Goal: Entertainment & Leisure: Consume media (video, audio)

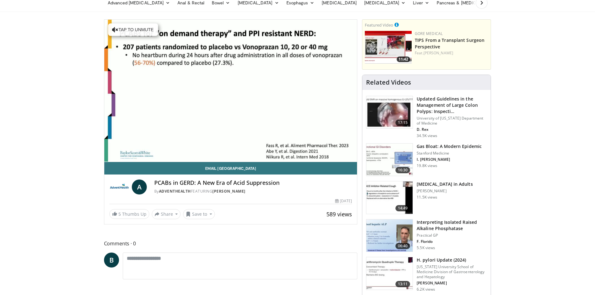
scroll to position [62, 0]
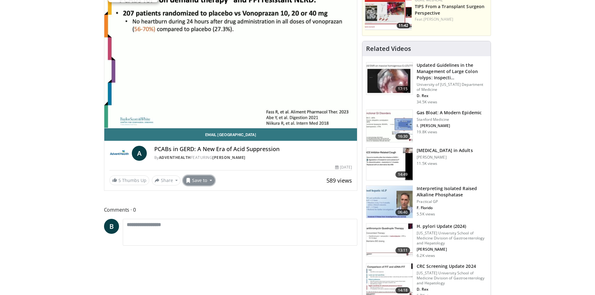
click at [201, 179] on button "Save to" at bounding box center [199, 181] width 32 height 10
click at [201, 192] on span "Add to Favorites" at bounding box center [210, 194] width 38 height 7
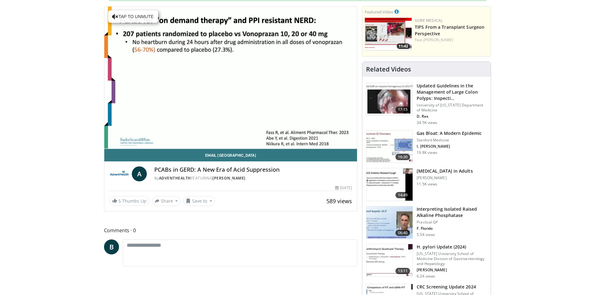
scroll to position [83, 0]
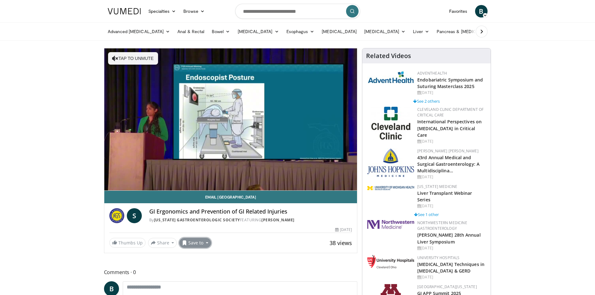
click at [185, 242] on span at bounding box center [184, 243] width 5 height 5
click at [194, 256] on span "Add to Favorites" at bounding box center [206, 256] width 38 height 7
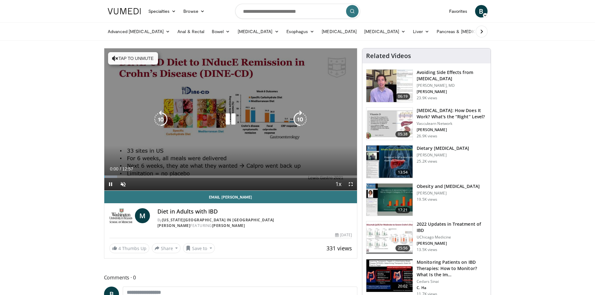
click at [136, 143] on div "10 seconds Tap to unmute" at bounding box center [230, 119] width 253 height 142
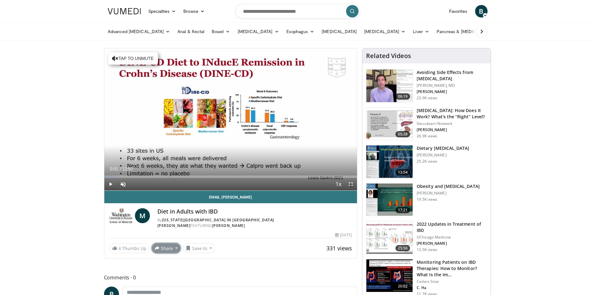
click at [166, 243] on button "Share" at bounding box center [166, 248] width 29 height 10
click at [194, 243] on button "Save to" at bounding box center [199, 248] width 32 height 10
click at [198, 258] on span "Add to Favorites" at bounding box center [210, 261] width 38 height 7
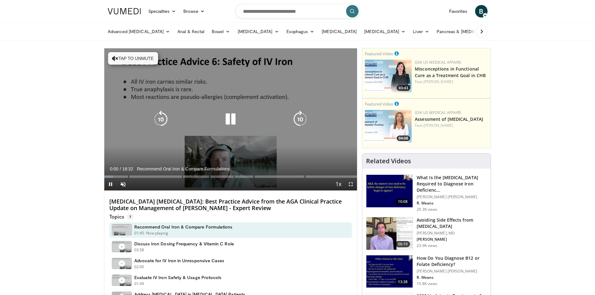
click at [230, 121] on icon "Video Player" at bounding box center [230, 119] width 17 height 17
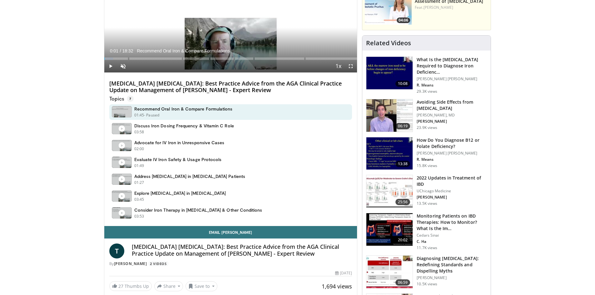
scroll to position [156, 0]
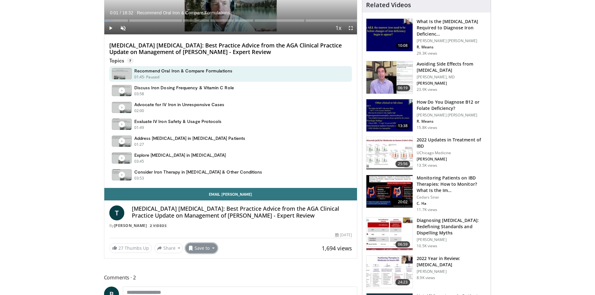
click at [193, 252] on button "Save to" at bounding box center [202, 248] width 32 height 10
click at [202, 256] on div "Add to Favorites New Playlist" at bounding box center [213, 269] width 54 height 31
click at [203, 243] on button "Save to" at bounding box center [202, 248] width 32 height 10
click at [206, 257] on link "Add to Favorites" at bounding box center [212, 262] width 53 height 10
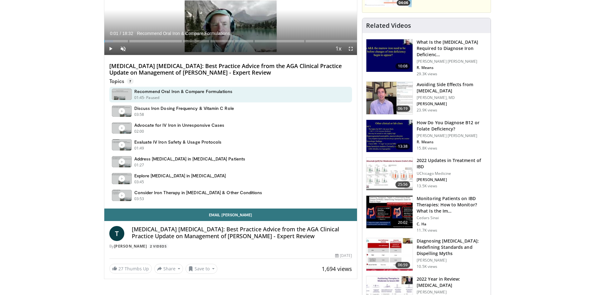
scroll to position [177, 0]
